Goal: Task Accomplishment & Management: Use online tool/utility

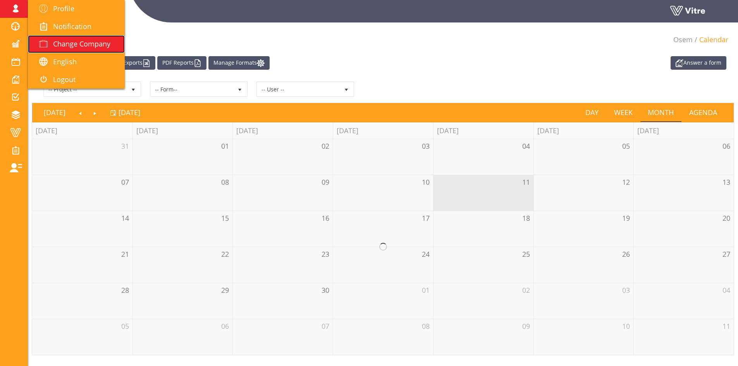
click at [74, 48] on span "Change Company" at bounding box center [81, 43] width 57 height 9
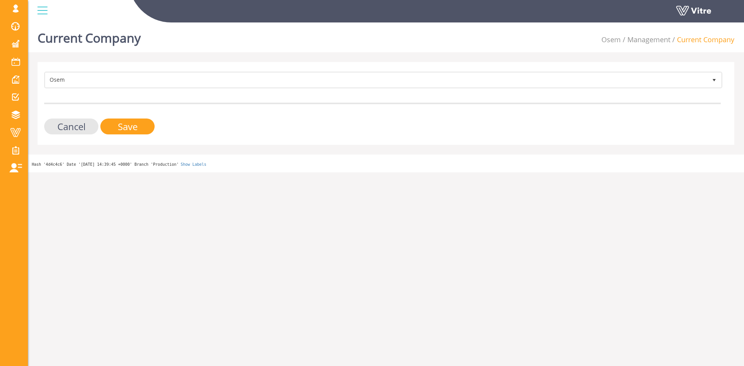
click at [172, 90] on form "Osem 402 Cancel Save" at bounding box center [382, 103] width 677 height 63
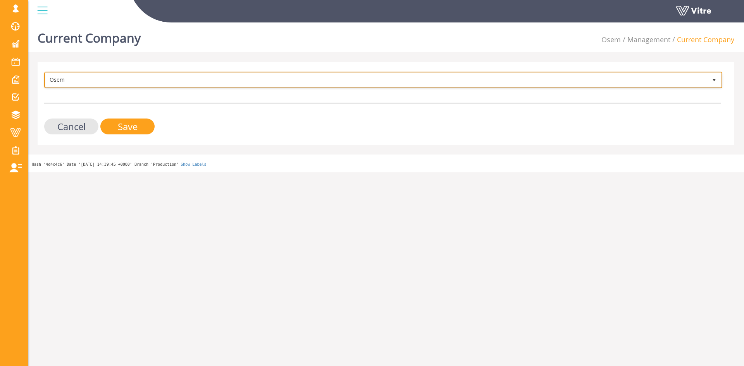
click at [175, 84] on span "Osem" at bounding box center [376, 80] width 662 height 14
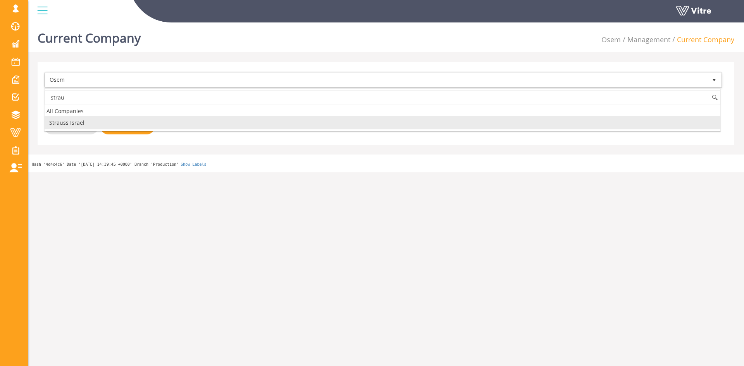
click at [139, 121] on li "Strauss Israel" at bounding box center [383, 122] width 676 height 13
type input "strau"
click at [139, 122] on input "Save" at bounding box center [127, 127] width 54 height 16
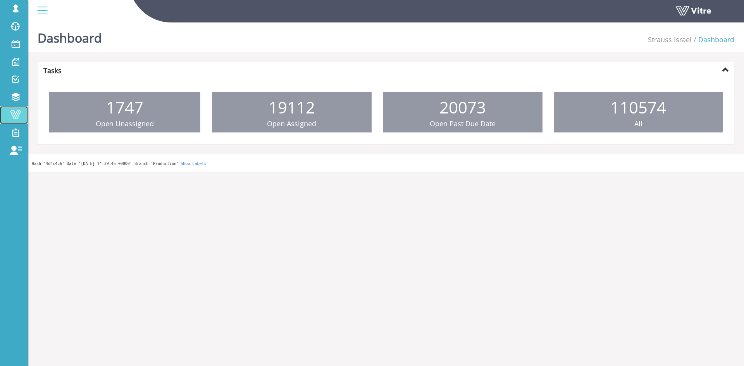
click at [24, 110] on span at bounding box center [15, 114] width 19 height 9
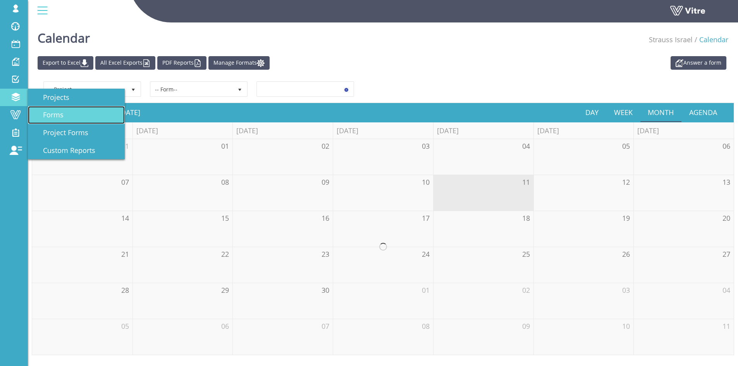
click at [78, 124] on ul "Projects Forms Project Forms Custom Reports" at bounding box center [76, 124] width 97 height 71
click at [70, 122] on link "Forms" at bounding box center [76, 115] width 97 height 18
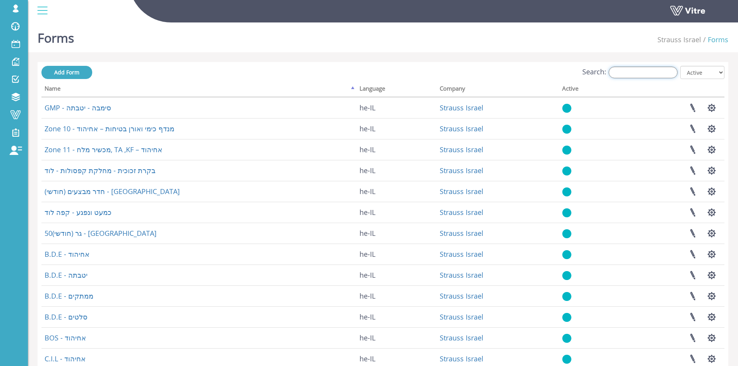
click at [654, 71] on input "Search:" at bounding box center [643, 73] width 69 height 12
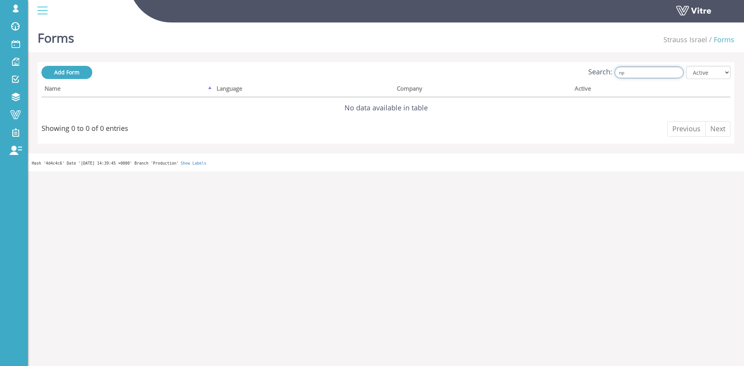
type input "n"
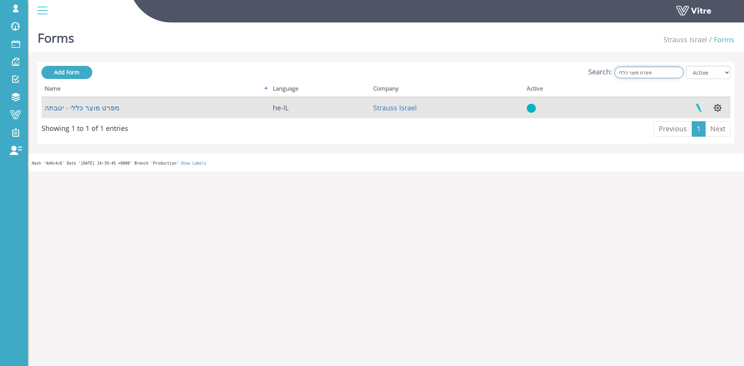
type input "מפרט מוצר כללי"
click at [695, 113] on link at bounding box center [698, 108] width 19 height 21
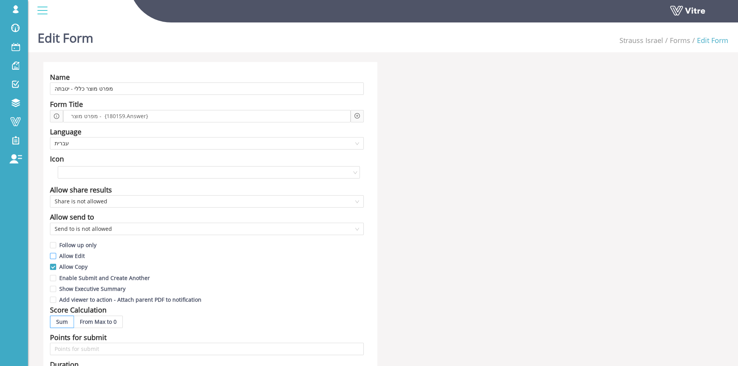
click at [64, 254] on span "Allow Edit" at bounding box center [72, 255] width 32 height 7
click at [57, 255] on input "Allow Edit" at bounding box center [53, 258] width 7 height 7
checkbox input "true"
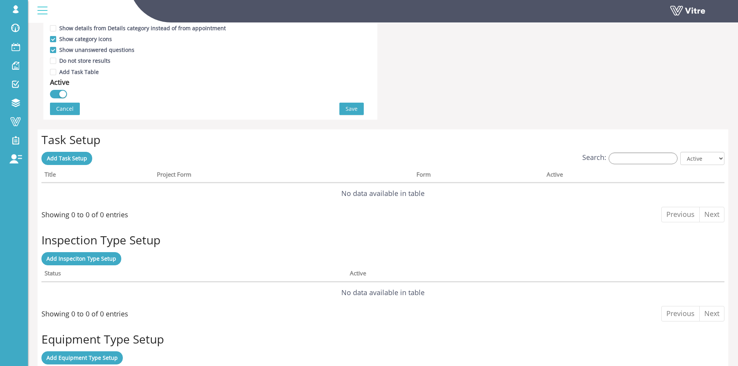
scroll to position [465, 0]
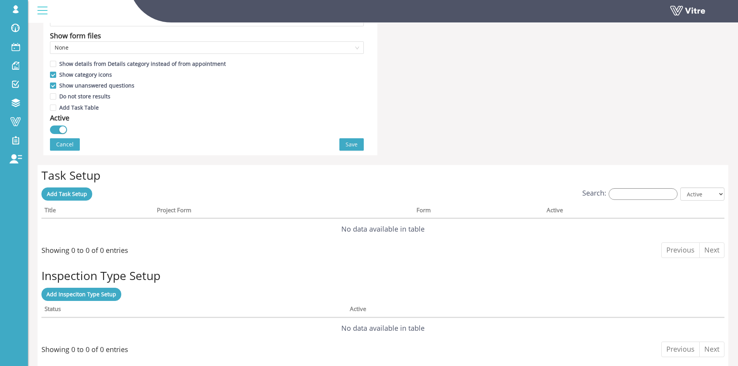
click at [348, 148] on span "Save" at bounding box center [352, 144] width 12 height 9
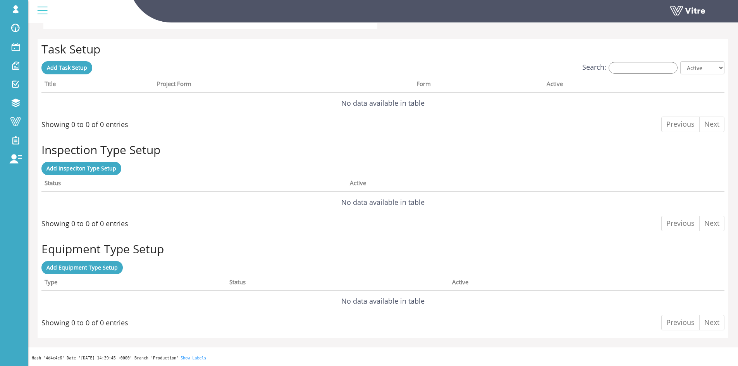
scroll to position [0, 0]
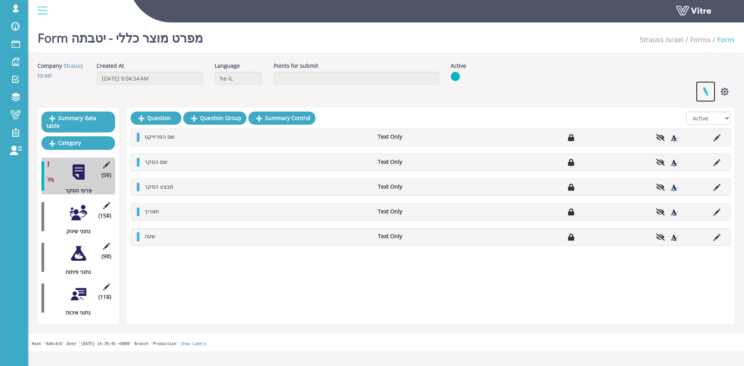
click at [698, 91] on link at bounding box center [705, 91] width 19 height 21
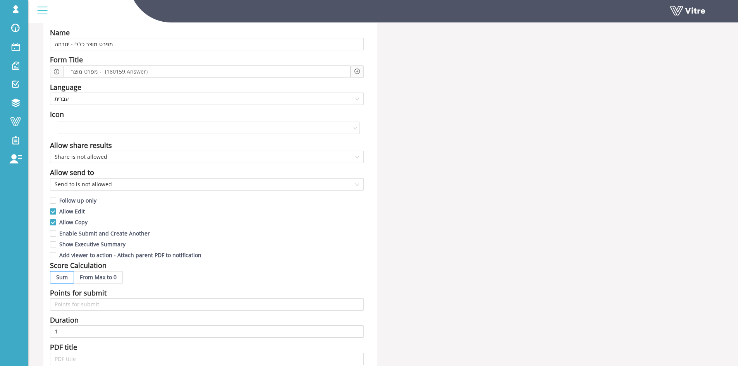
scroll to position [77, 0]
